Goal: Transaction & Acquisition: Purchase product/service

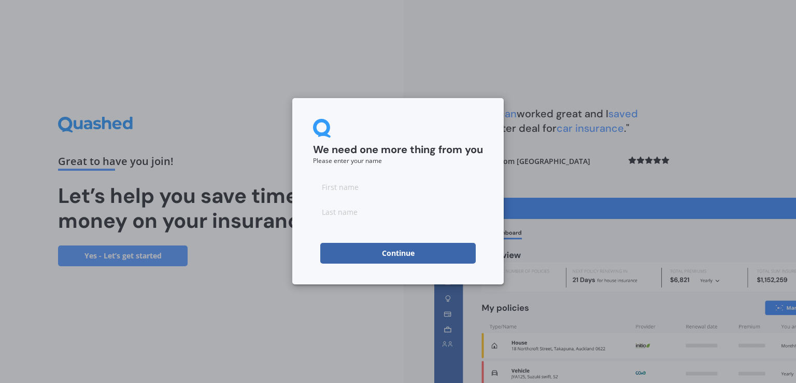
click at [346, 190] on input at bounding box center [398, 186] width 170 height 21
type input "[PERSON_NAME]"
click at [402, 254] on button "Continue" at bounding box center [398, 253] width 156 height 21
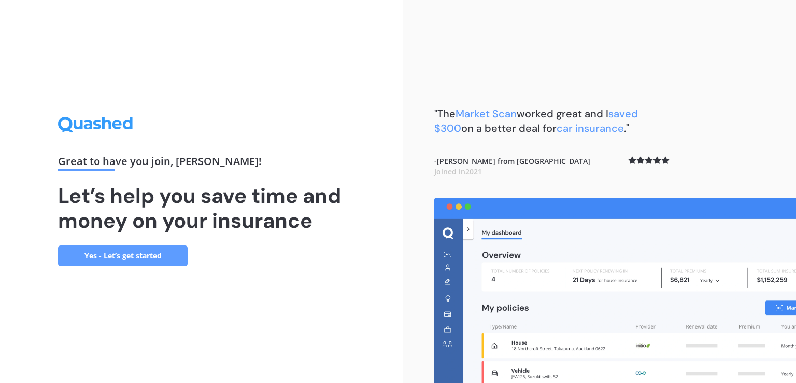
click at [132, 254] on link "Yes - Let’s get started" at bounding box center [123, 255] width 130 height 21
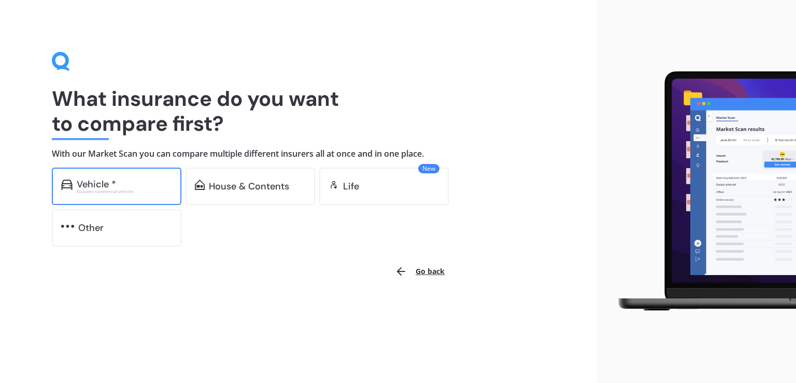
click at [113, 191] on div "Excludes commercial vehicles" at bounding box center [124, 191] width 95 height 4
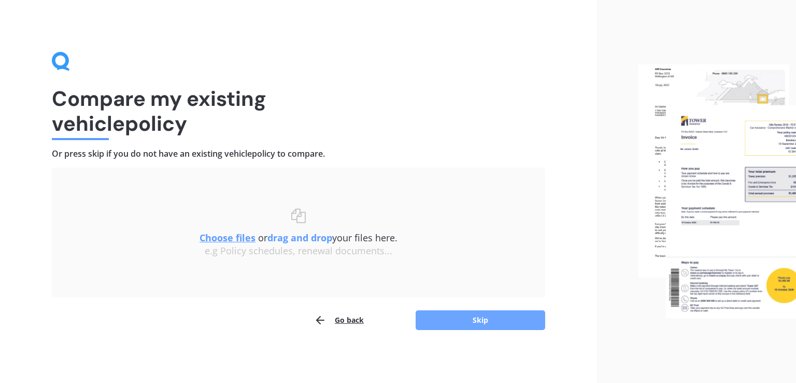
click at [477, 322] on button "Skip" at bounding box center [481, 320] width 130 height 20
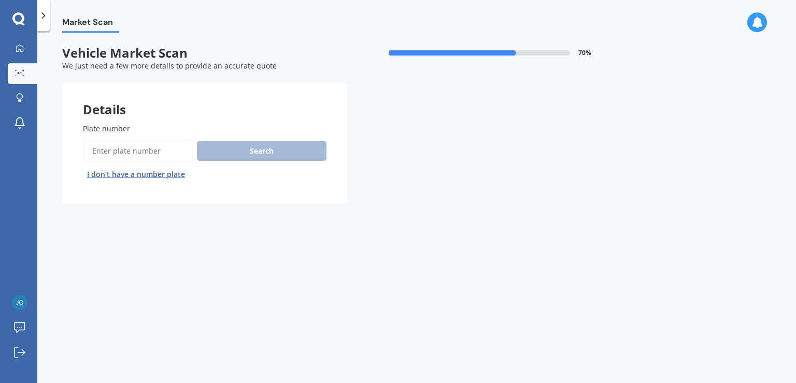
click at [131, 153] on input "Plate number" at bounding box center [138, 151] width 110 height 22
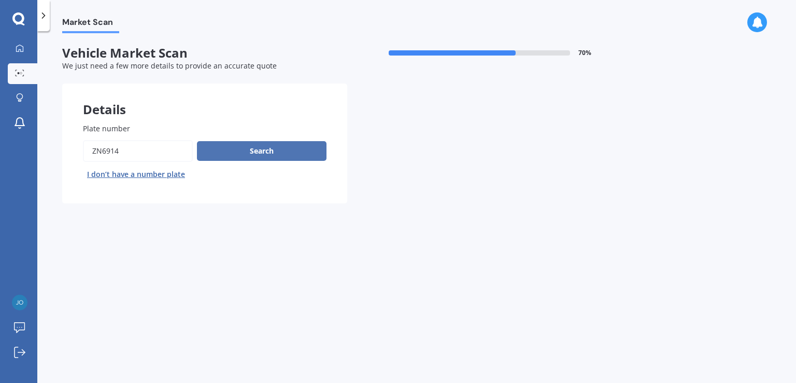
type input "ZN6914"
click at [263, 152] on button "Search" at bounding box center [262, 151] width 130 height 20
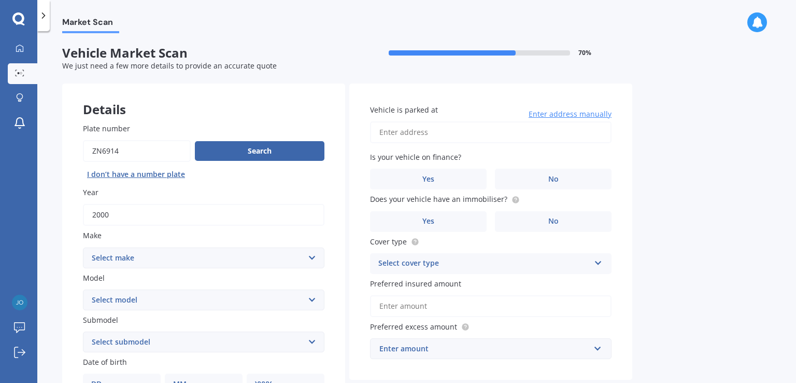
click at [308, 257] on select "Select make AC ALFA ROMEO ASTON [PERSON_NAME] AUDI AUSTIN BEDFORD Bentley BMW B…" at bounding box center [204, 257] width 242 height 21
select select "MERCEDES BENZ"
click at [83, 247] on select "Select make AC ALFA ROMEO ASTON [PERSON_NAME] AUDI AUSTIN BEDFORD Bentley BMW B…" at bounding box center [204, 257] width 242 height 21
click at [310, 297] on select "Select model 190 200 220 230 240 250 260 280 300 320 350 380 400 420 450 500 55…" at bounding box center [204, 299] width 242 height 21
select select "550"
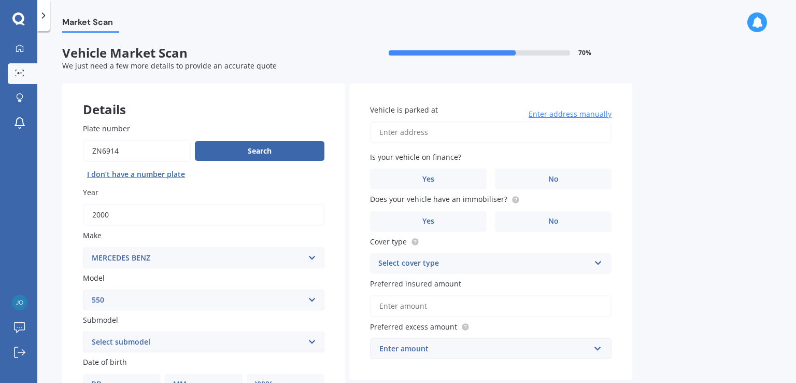
click at [83, 289] on select "Select model 190 200 220 230 240 250 260 280 300 320 350 380 400 420 450 500 55…" at bounding box center [204, 299] width 242 height 21
click at [312, 343] on select "Select submodel (All)" at bounding box center [204, 341] width 242 height 21
click at [312, 298] on select "Select model 190 200 220 230 240 250 260 280 300 320 350 380 400 420 450 500 55…" at bounding box center [204, 299] width 242 height 21
click at [420, 35] on div "Market Scan Vehicle Market Scan 70 % We just need a few more details to provide…" at bounding box center [416, 209] width 759 height 352
click at [402, 132] on input "Vehicle is parked at" at bounding box center [491, 132] width 242 height 22
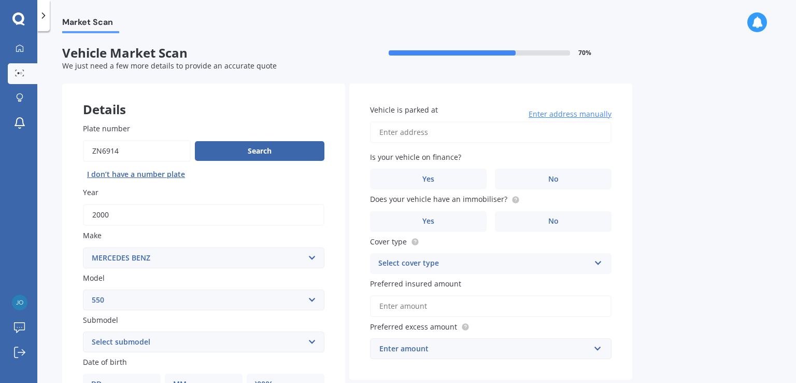
type input "[STREET_ADDRESS][PERSON_NAME]"
click at [550, 178] on span "No" at bounding box center [554, 179] width 10 height 9
click at [0, 0] on input "No" at bounding box center [0, 0] width 0 height 0
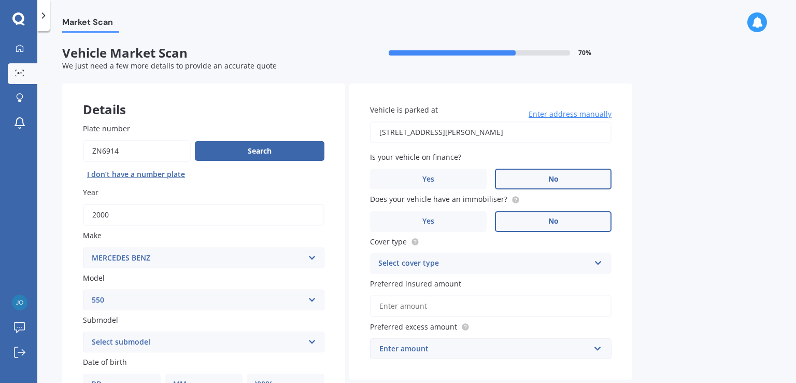
click at [552, 221] on span "No" at bounding box center [554, 221] width 10 height 9
click at [0, 0] on input "No" at bounding box center [0, 0] width 0 height 0
click at [600, 264] on icon at bounding box center [598, 260] width 9 height 7
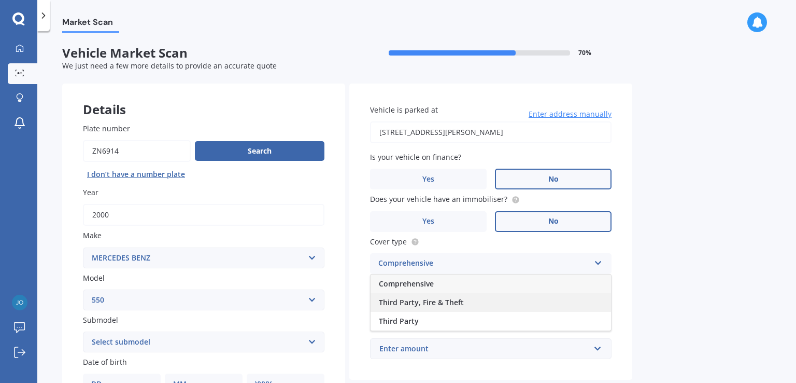
click at [560, 300] on div "Third Party, Fire & Theft" at bounding box center [491, 302] width 241 height 19
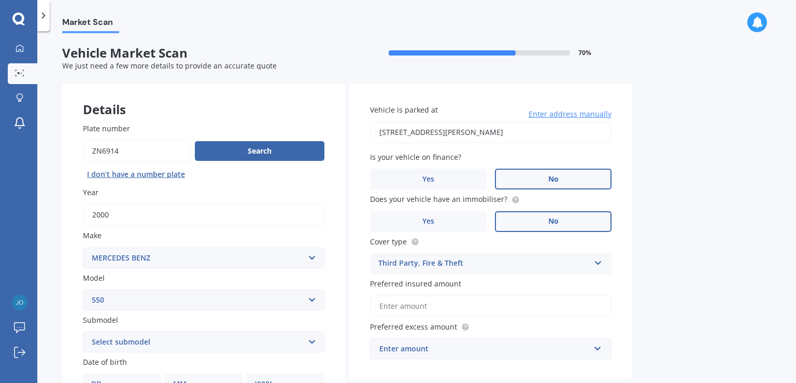
click at [597, 262] on icon at bounding box center [598, 260] width 9 height 7
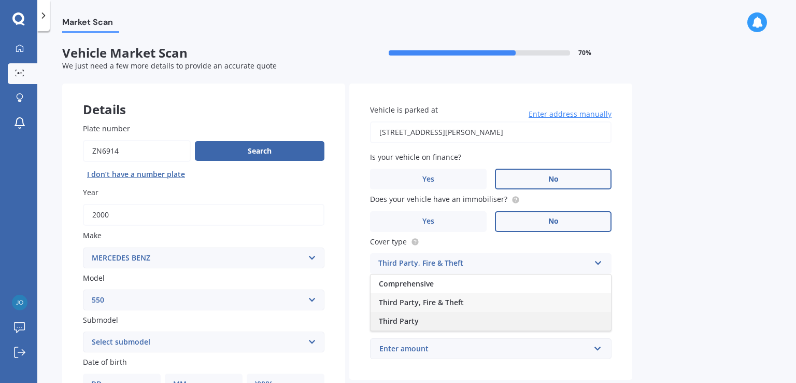
click at [500, 324] on div "Third Party" at bounding box center [491, 321] width 241 height 19
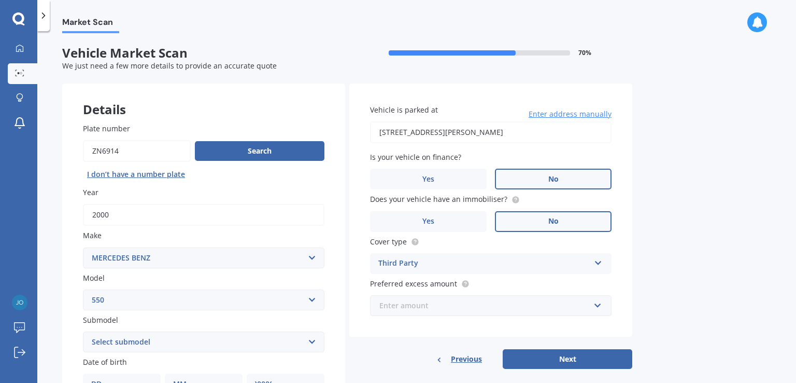
click at [597, 307] on input "text" at bounding box center [487, 306] width 232 height 20
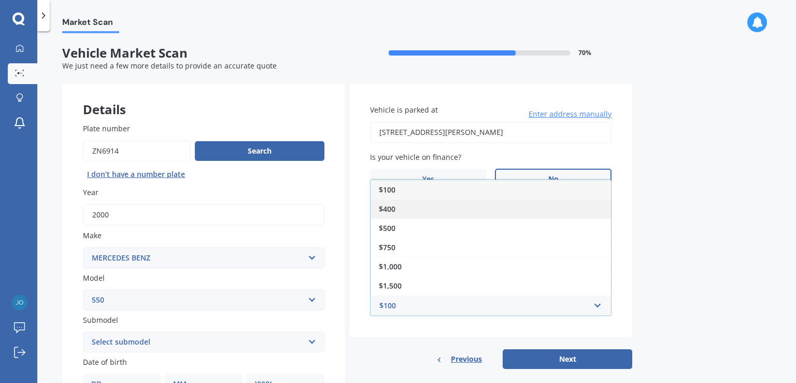
click at [527, 206] on div "$400" at bounding box center [491, 208] width 241 height 19
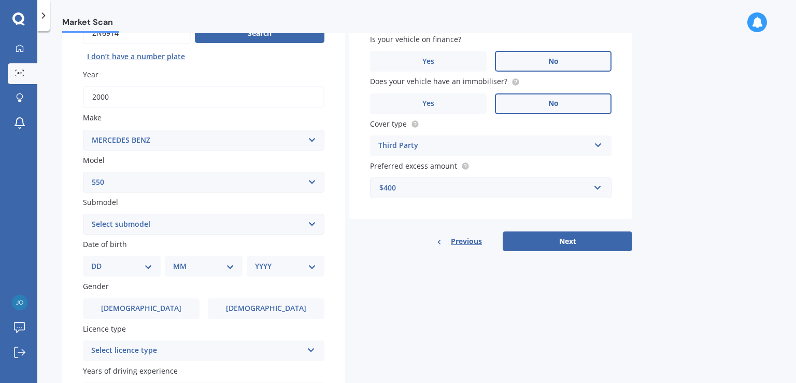
scroll to position [119, 0]
click at [148, 266] on select "DD 01 02 03 04 05 06 07 08 09 10 11 12 13 14 15 16 17 18 19 20 21 22 23 24 25 2…" at bounding box center [121, 264] width 61 height 11
select select "05"
click at [100, 259] on select "DD 01 02 03 04 05 06 07 08 09 10 11 12 13 14 15 16 17 18 19 20 21 22 23 24 25 2…" at bounding box center [121, 264] width 61 height 11
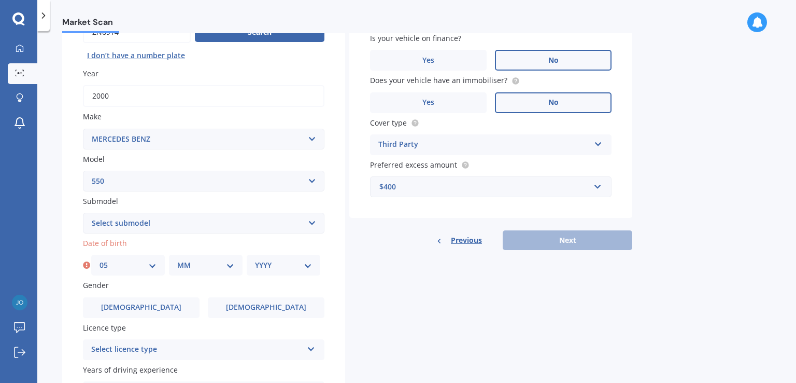
click at [230, 265] on select "MM 01 02 03 04 05 06 07 08 09 10 11 12" at bounding box center [205, 264] width 57 height 11
select select "11"
click at [177, 259] on select "MM 01 02 03 04 05 06 07 08 09 10 11 12" at bounding box center [205, 264] width 57 height 11
click at [307, 270] on div "YYYY 2025 2024 2023 2022 2021 2020 2019 2018 2017 2016 2015 2014 2013 2012 2011…" at bounding box center [284, 265] width 74 height 21
click at [307, 265] on select "YYYY 2025 2024 2023 2022 2021 2020 2019 2018 2017 2016 2015 2014 2013 2012 2011…" at bounding box center [283, 264] width 57 height 11
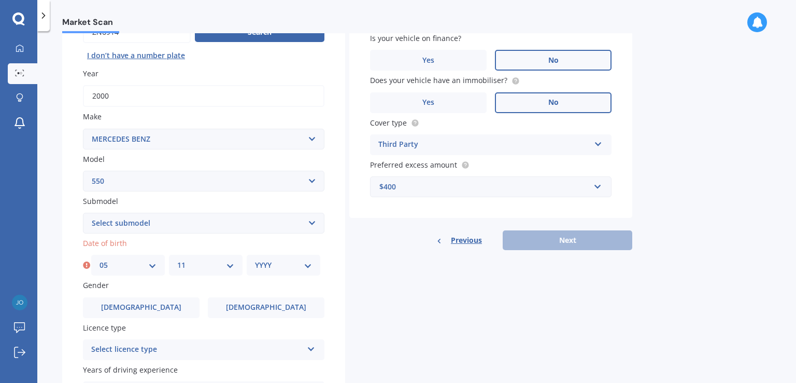
select select "1964"
click at [255, 259] on select "YYYY 2025 2024 2023 2022 2021 2020 2019 2018 2017 2016 2015 2014 2013 2012 2011…" at bounding box center [283, 264] width 57 height 11
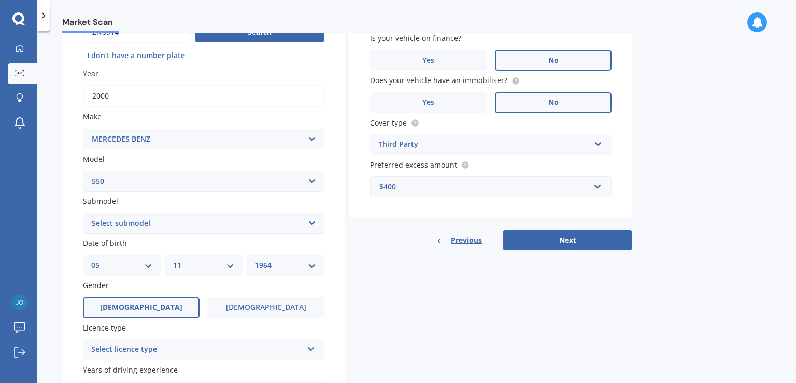
click at [151, 310] on label "[DEMOGRAPHIC_DATA]" at bounding box center [141, 307] width 117 height 21
click at [0, 0] on input "[DEMOGRAPHIC_DATA]" at bounding box center [0, 0] width 0 height 0
click at [309, 347] on icon at bounding box center [311, 346] width 9 height 7
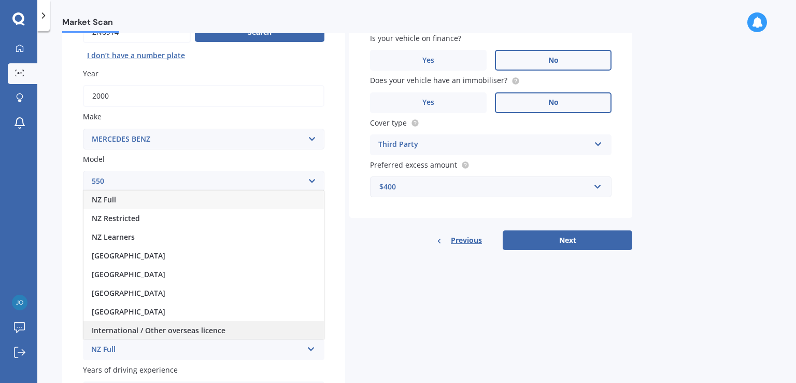
click at [262, 328] on div "International / Other overseas licence" at bounding box center [203, 330] width 241 height 19
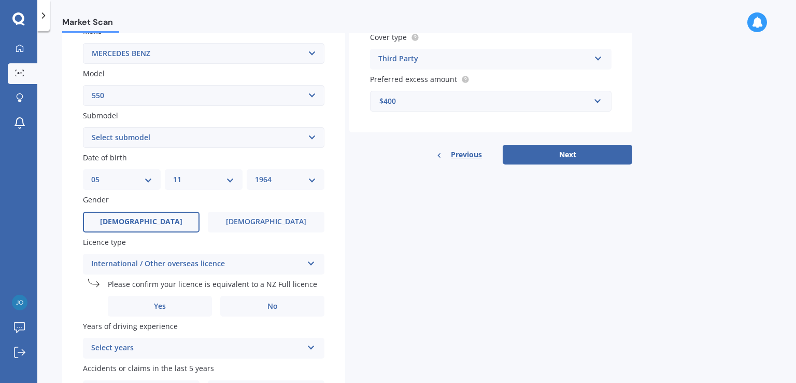
scroll to position [208, 0]
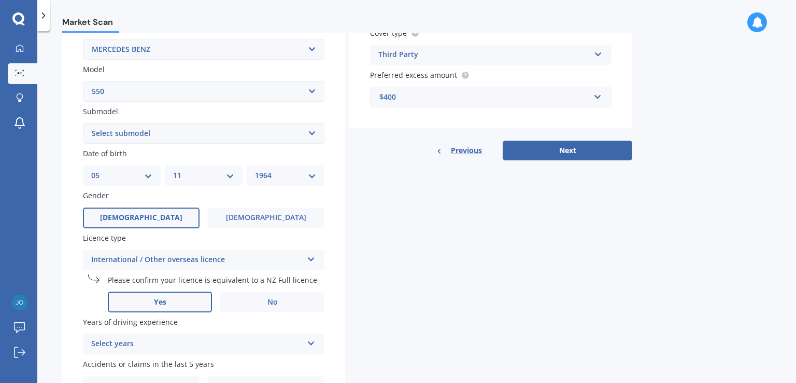
click at [189, 298] on label "Yes" at bounding box center [160, 301] width 104 height 21
click at [0, 0] on input "Yes" at bounding box center [0, 0] width 0 height 0
click at [310, 343] on icon at bounding box center [311, 341] width 9 height 7
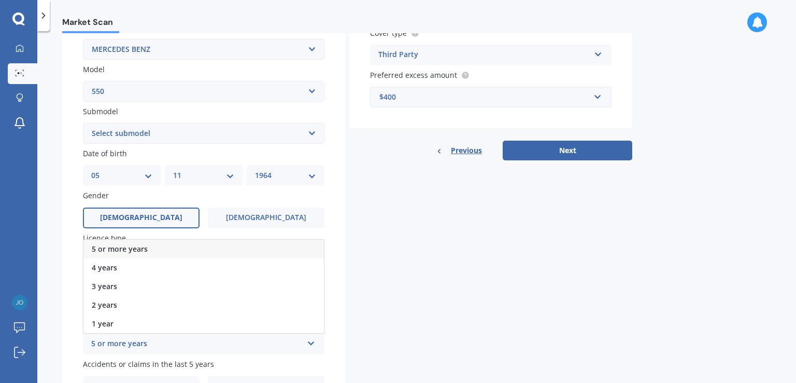
click at [225, 246] on div "5 or more years" at bounding box center [203, 249] width 241 height 19
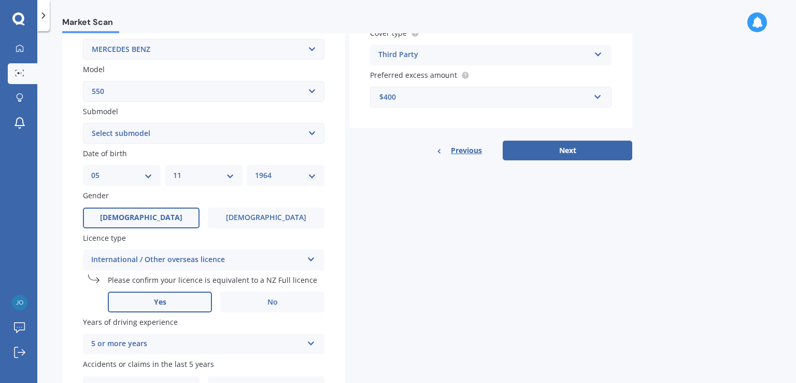
scroll to position [270, 0]
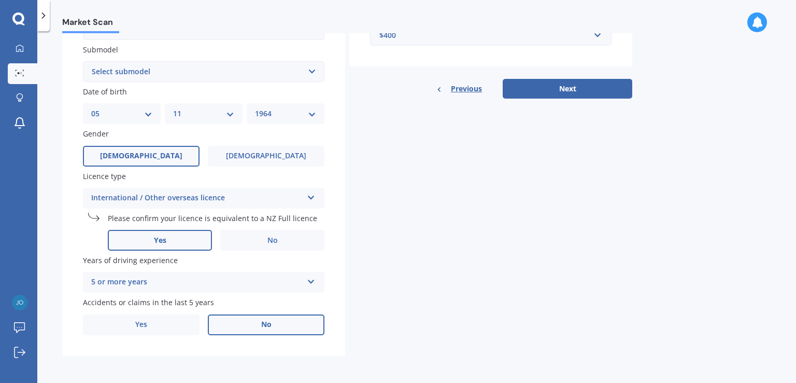
click at [265, 329] on label "No" at bounding box center [266, 324] width 117 height 21
click at [0, 0] on input "No" at bounding box center [0, 0] width 0 height 0
drag, startPoint x: 790, startPoint y: 199, endPoint x: 793, endPoint y: 95, distance: 103.2
click at [793, 95] on div "Market Scan Vehicle Market Scan 70 % We just need a few more details to provide…" at bounding box center [416, 209] width 759 height 352
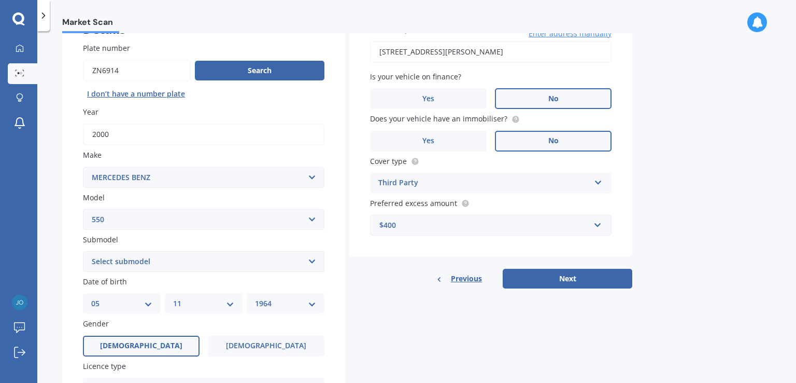
scroll to position [82, 0]
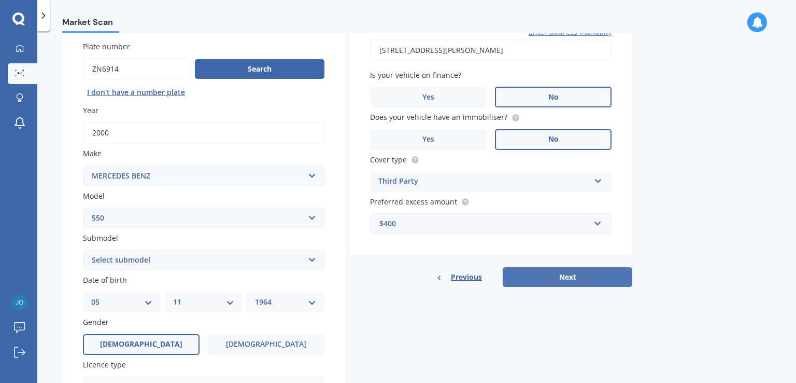
click at [582, 274] on button "Next" at bounding box center [568, 277] width 130 height 20
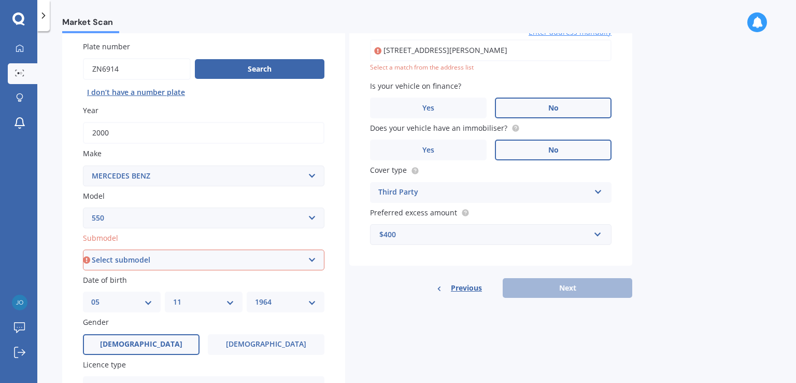
click at [309, 259] on select "Select submodel (All)" at bounding box center [204, 259] width 242 height 21
click at [311, 217] on select "Select model 190 200 220 230 240 250 260 280 300 320 350 380 400 420 450 500 55…" at bounding box center [204, 217] width 242 height 21
click at [110, 218] on select "Select model 190 200 220 230 240 250 260 280 300 320 350 380 400 420 450 500 55…" at bounding box center [204, 217] width 242 height 21
click at [100, 217] on select "Select model 190 200 220 230 240 250 260 280 300 320 350 380 400 420 450 500 55…" at bounding box center [204, 217] width 242 height 21
click at [313, 218] on select "Select model 190 200 220 230 240 250 260 280 300 320 350 380 400 420 450 500 55…" at bounding box center [204, 217] width 242 height 21
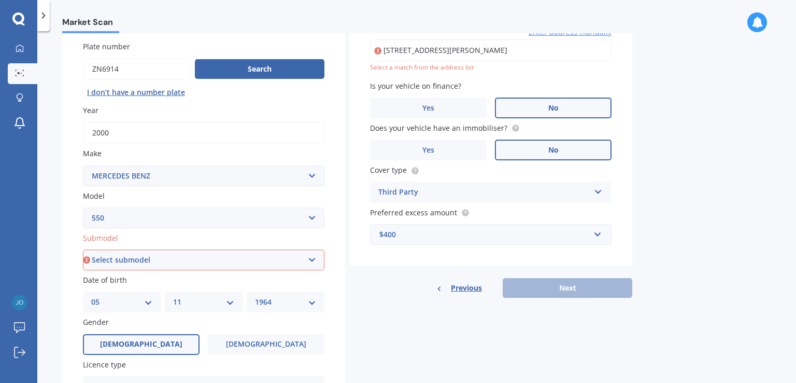
click at [313, 218] on select "Select model 190 200 220 230 240 250 260 280 300 320 350 380 400 420 450 500 55…" at bounding box center [204, 217] width 242 height 21
select select "420"
click at [83, 207] on select "Select model 190 200 220 230 240 250 260 280 300 320 350 380 400 420 450 500 55…" at bounding box center [204, 217] width 242 height 21
click at [313, 260] on select "Select submodel SE SEC SEL SL" at bounding box center [204, 259] width 242 height 21
click at [210, 256] on select "Select submodel SE SEC SEL SL" at bounding box center [204, 259] width 242 height 21
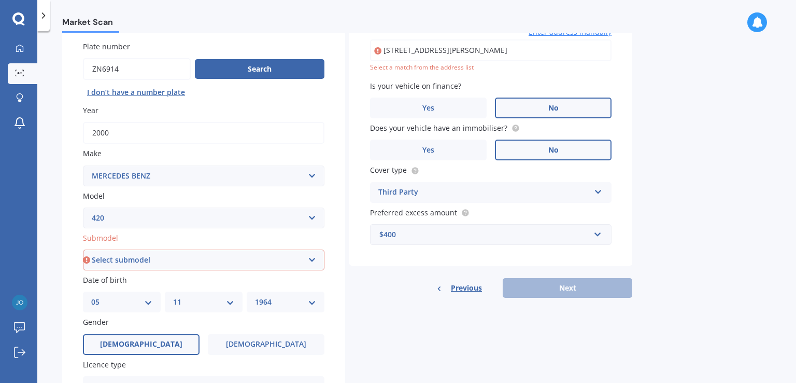
click at [162, 256] on select "Select submodel SE SEC SEL SL" at bounding box center [204, 259] width 242 height 21
select select "SL"
click at [83, 249] on select "Select submodel SE SEC SEL SL" at bounding box center [204, 259] width 242 height 21
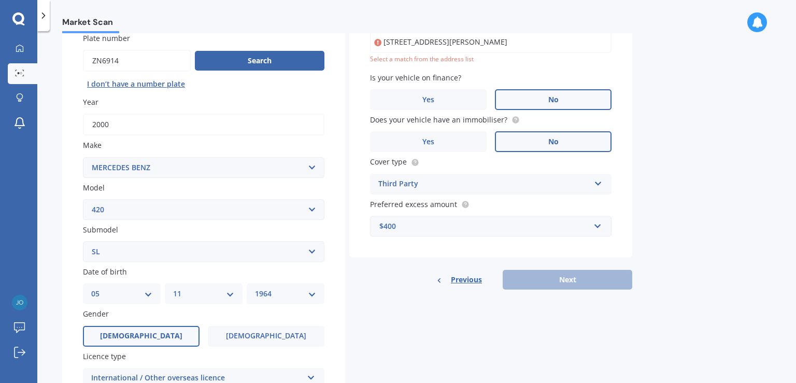
scroll to position [94, 0]
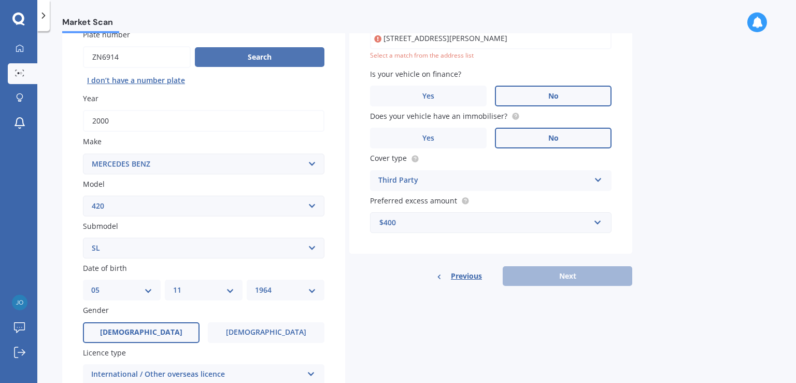
click at [256, 58] on button "Search" at bounding box center [260, 57] width 130 height 20
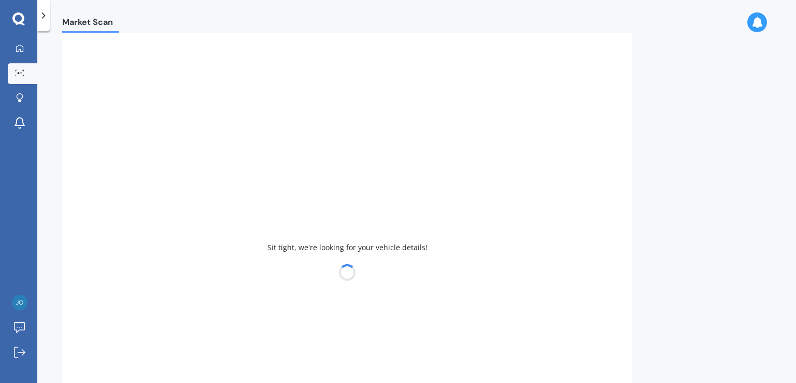
select select
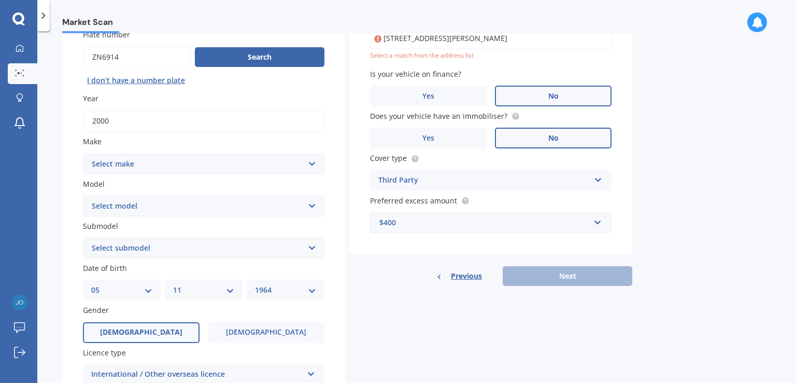
click at [517, 97] on label "No" at bounding box center [553, 96] width 117 height 21
click at [0, 0] on input "No" at bounding box center [0, 0] width 0 height 0
click at [534, 136] on label "No" at bounding box center [553, 138] width 117 height 21
click at [0, 0] on input "No" at bounding box center [0, 0] width 0 height 0
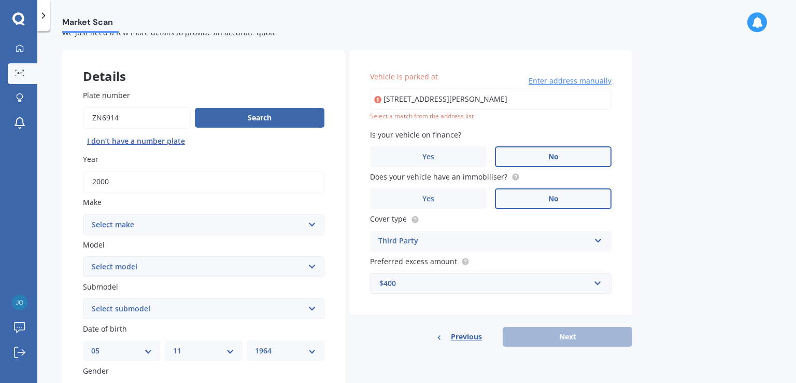
scroll to position [0, 0]
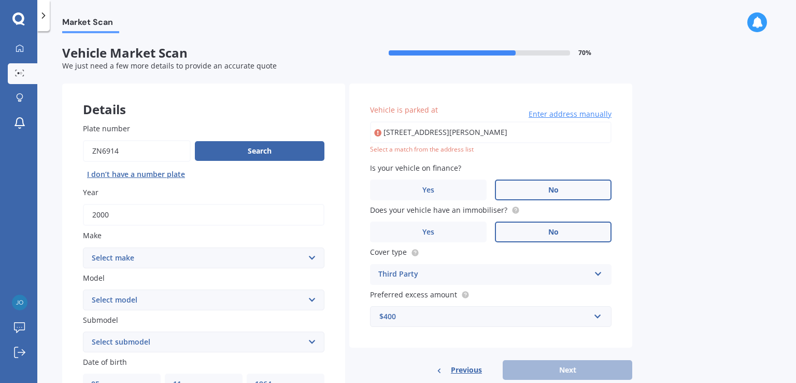
click at [579, 113] on span "Enter address manually" at bounding box center [570, 114] width 83 height 10
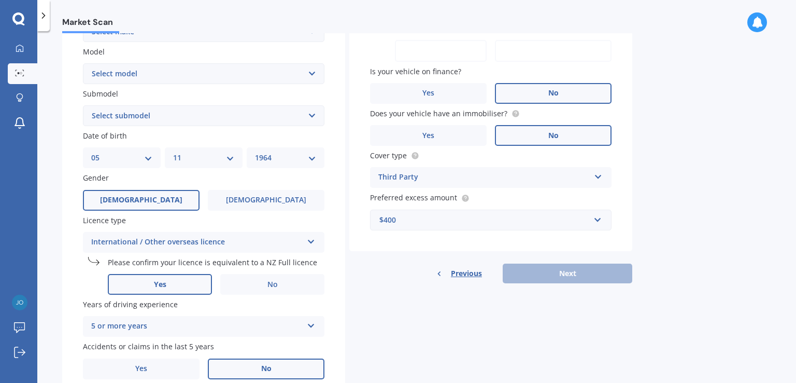
scroll to position [232, 0]
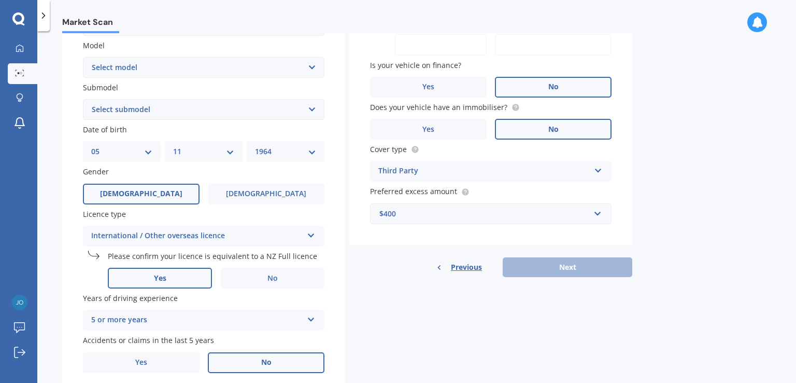
click at [589, 272] on div "Previous Next" at bounding box center [490, 267] width 283 height 20
click at [514, 172] on div "Third Party" at bounding box center [484, 171] width 212 height 12
click at [504, 228] on div "Third Party" at bounding box center [491, 228] width 241 height 19
click at [537, 271] on div "Previous Next" at bounding box center [490, 267] width 283 height 20
click at [213, 186] on label "[DEMOGRAPHIC_DATA]" at bounding box center [266, 194] width 117 height 21
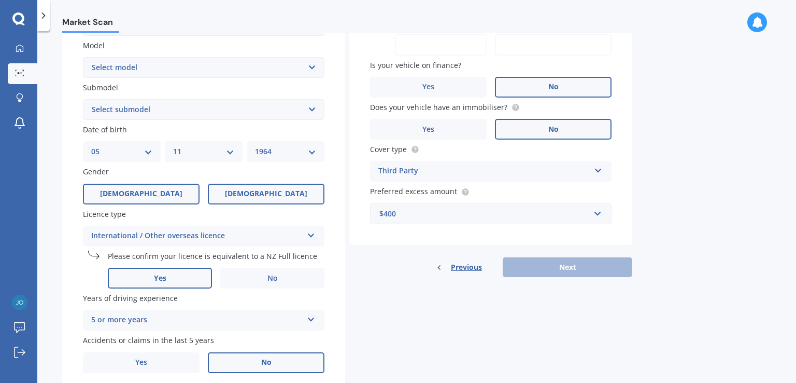
click at [0, 0] on input "[DEMOGRAPHIC_DATA]" at bounding box center [0, 0] width 0 height 0
click at [310, 65] on select "Select model 190 200 220 230 240 250 260 280 300 320 350 380 400 420 450 500 55…" at bounding box center [204, 67] width 242 height 21
select select "420"
click at [83, 57] on select "Select model 190 200 220 230 240 250 260 280 300 320 350 380 400 420 450 500 55…" at bounding box center [204, 67] width 242 height 21
click at [313, 105] on select "Select submodel SE SEC SEL SL" at bounding box center [204, 109] width 242 height 21
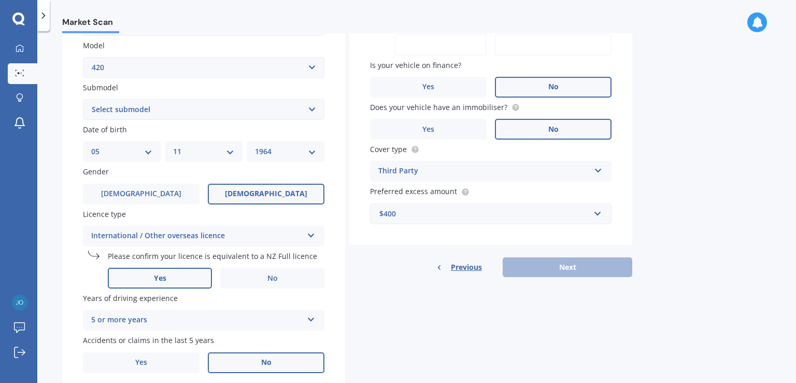
select select "SL"
click at [83, 99] on select "Select submodel SE SEC SEL SL" at bounding box center [204, 109] width 242 height 21
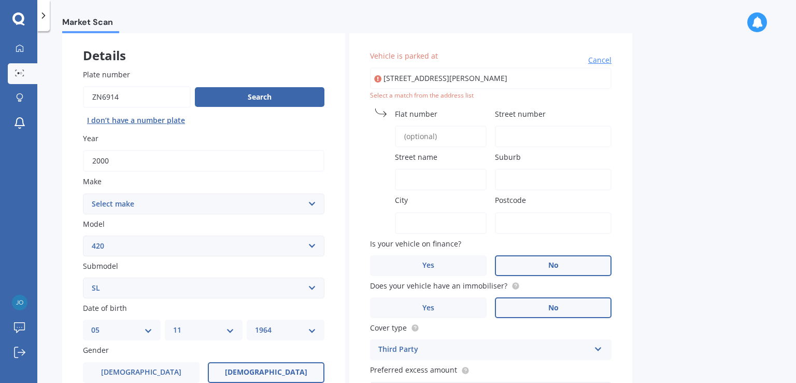
scroll to position [53, 0]
click at [433, 117] on span "Flat number" at bounding box center [416, 115] width 43 height 10
click at [433, 126] on input "Flat number" at bounding box center [441, 137] width 92 height 22
click at [416, 220] on input "City" at bounding box center [441, 224] width 92 height 22
type input "[GEOGRAPHIC_DATA]"
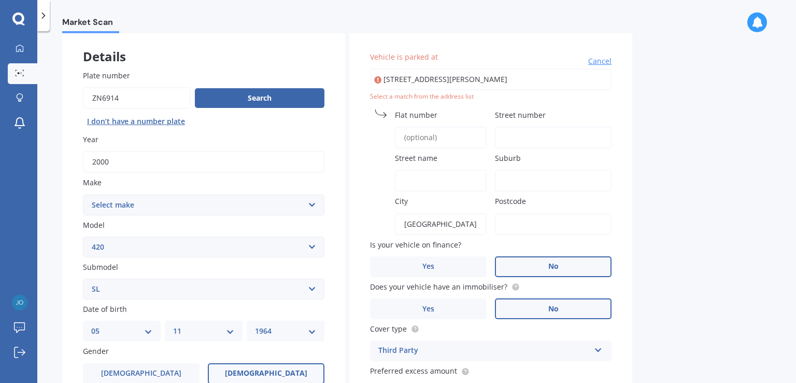
type input "746 Whitfo"
type input "[GEOGRAPHIC_DATA]"
type input "2571"
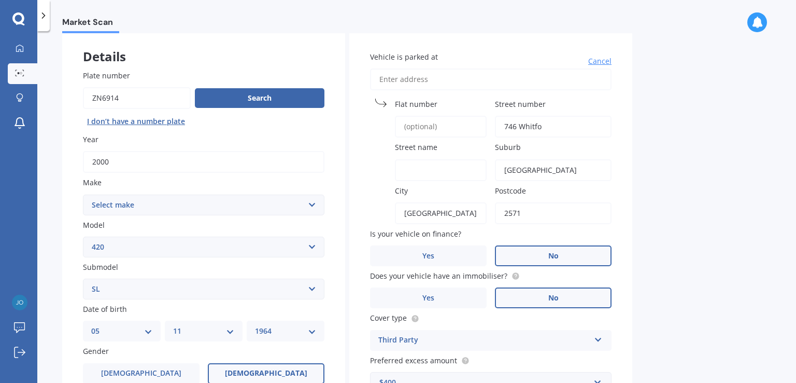
click at [414, 168] on input "Street name" at bounding box center [441, 170] width 92 height 22
click at [463, 175] on input "[PERSON_NAME] Maraetae" at bounding box center [441, 170] width 92 height 22
click at [465, 168] on input "[PERSON_NAME] Maraetae" at bounding box center [441, 170] width 92 height 22
click at [471, 170] on input "[PERSON_NAME] Maraetai rd" at bounding box center [441, 170] width 92 height 22
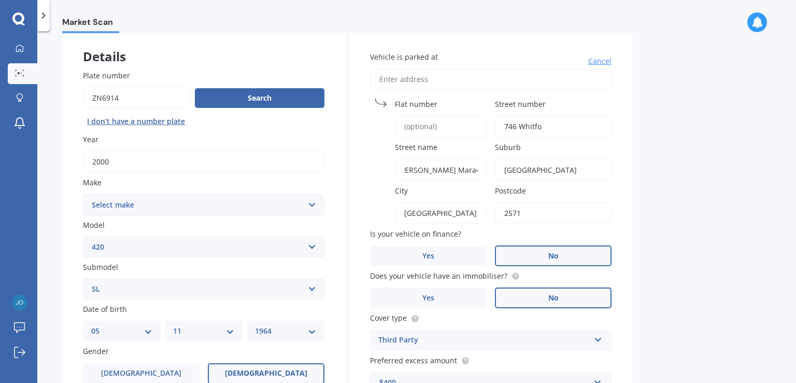
click at [479, 168] on input "[PERSON_NAME] Maraetai roadd" at bounding box center [441, 170] width 92 height 22
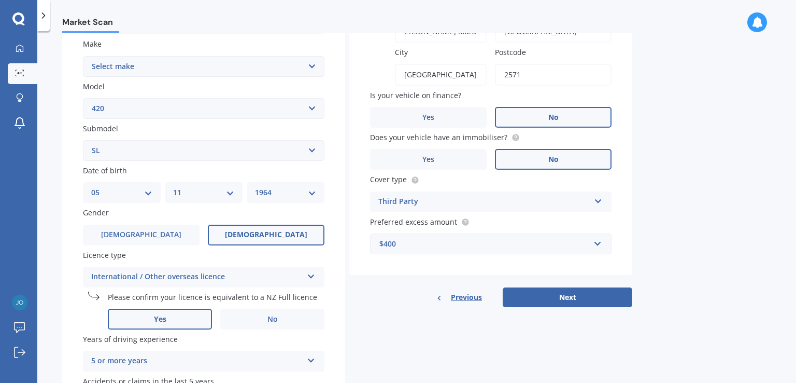
scroll to position [198, 0]
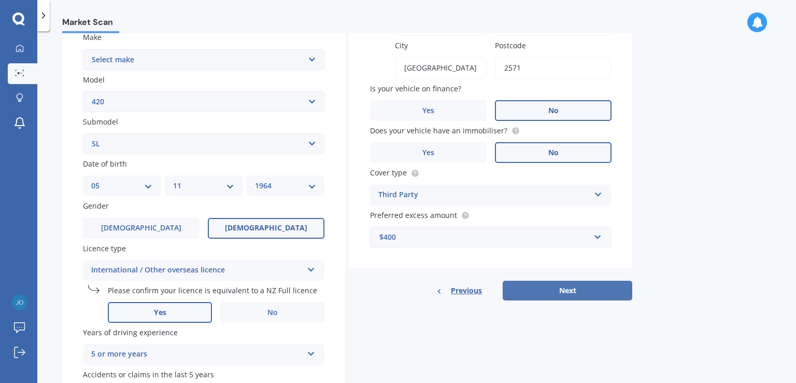
type input "[PERSON_NAME] Maraetai roadd"
click at [556, 287] on button "Next" at bounding box center [568, 290] width 130 height 20
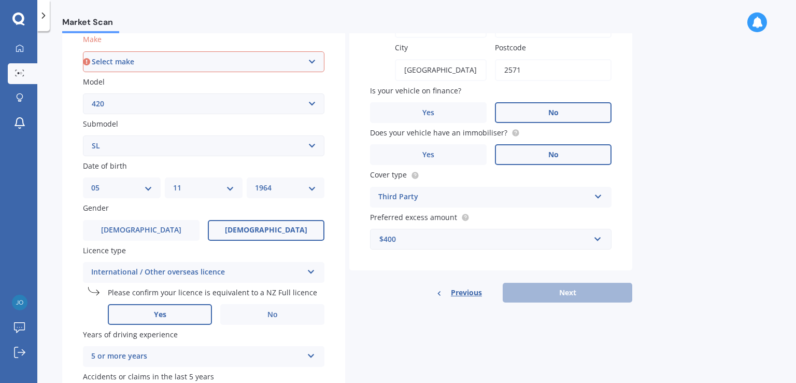
click at [310, 62] on select "Select make AC ALFA ROMEO ASTON [PERSON_NAME] AUDI AUSTIN BEDFORD Bentley BMW B…" at bounding box center [204, 61] width 242 height 21
click at [131, 60] on select "Select make AC ALFA ROMEO ASTON [PERSON_NAME] AUDI AUSTIN BEDFORD Bentley BMW B…" at bounding box center [204, 61] width 242 height 21
click at [132, 61] on select "Select make AC ALFA ROMEO ASTON [PERSON_NAME] AUDI AUSTIN BEDFORD Bentley BMW B…" at bounding box center [204, 61] width 242 height 21
select select "MERCEDES AMG"
select select
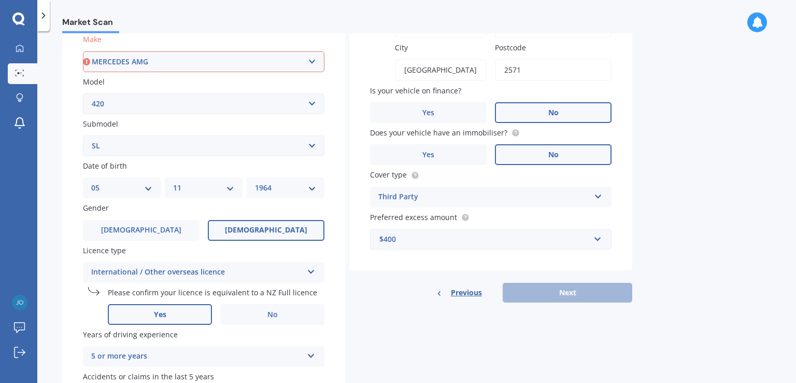
select select
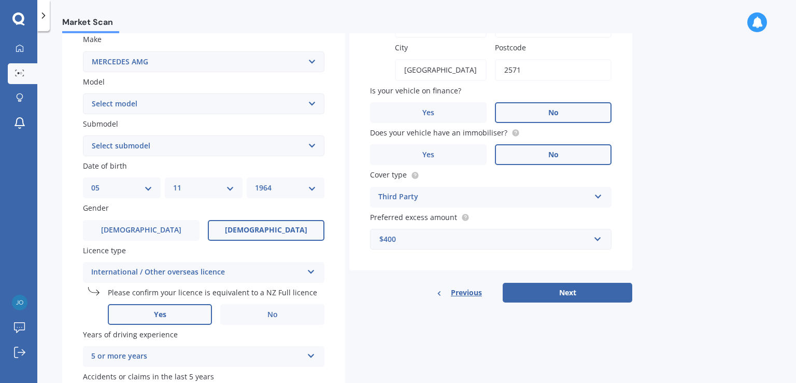
click at [311, 64] on select "Select make AC ALFA ROMEO ASTON [PERSON_NAME] AUDI AUSTIN BEDFORD Bentley BMW B…" at bounding box center [204, 61] width 242 height 21
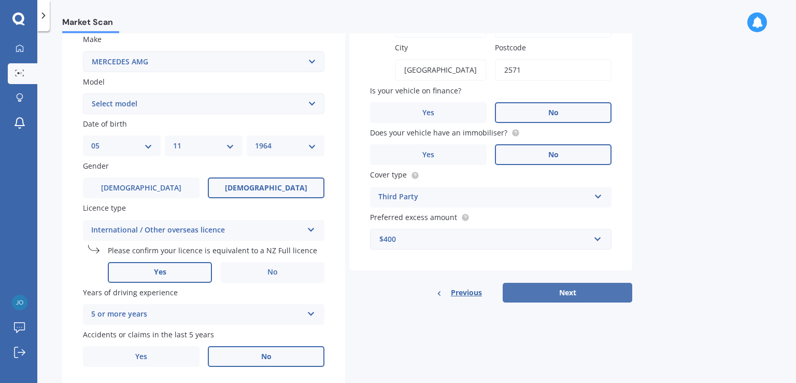
click at [574, 296] on button "Next" at bounding box center [568, 293] width 130 height 20
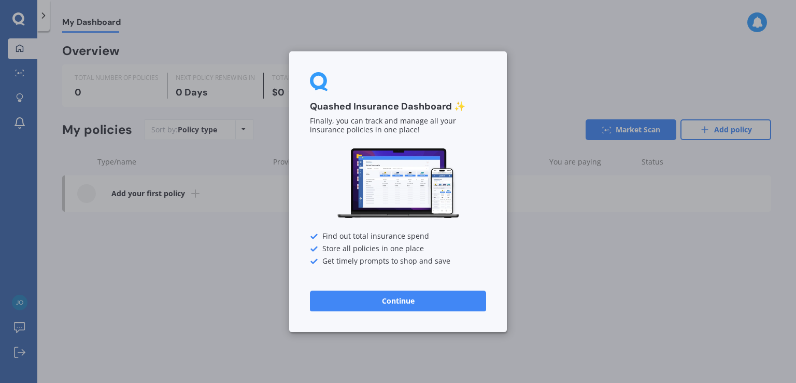
click at [412, 299] on button "Continue" at bounding box center [398, 300] width 176 height 21
